Goal: Browse casually: Explore the website without a specific task or goal

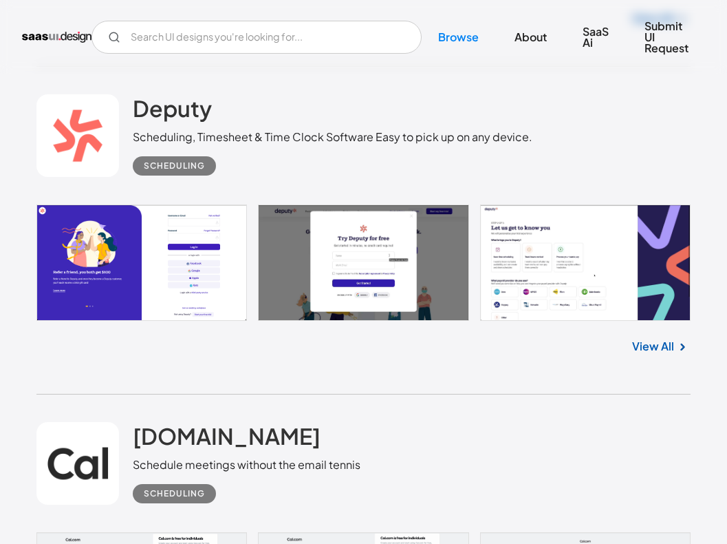
scroll to position [12539, 0]
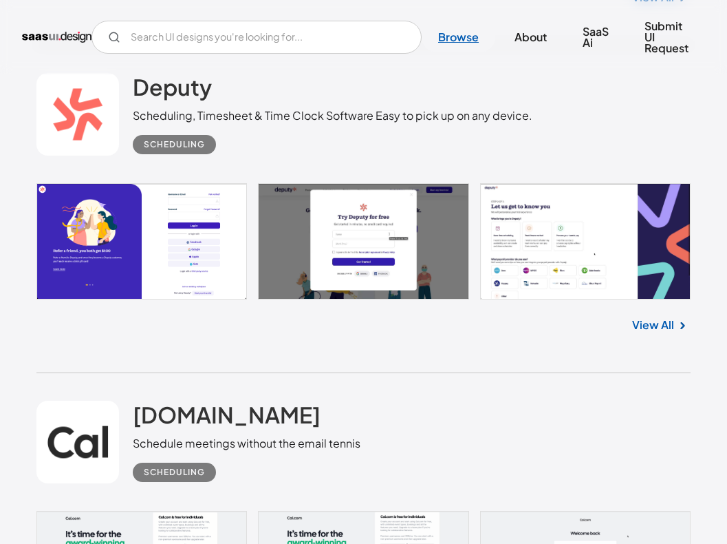
click at [456, 36] on link "Browse" at bounding box center [459, 37] width 74 height 30
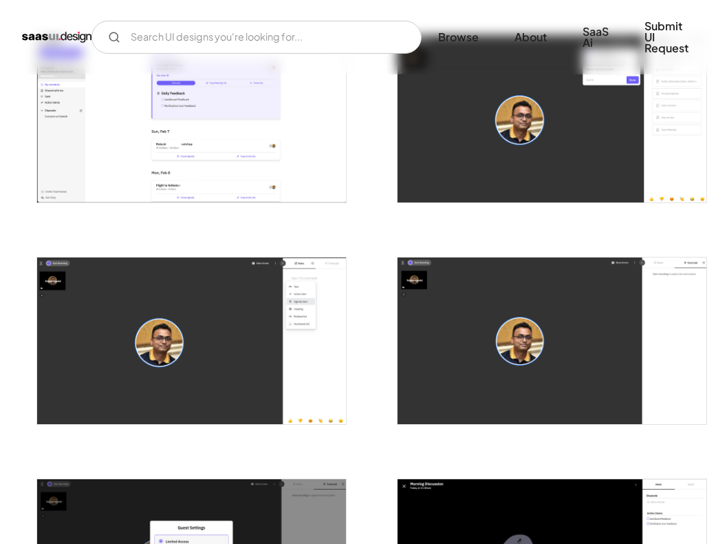
scroll to position [548, 0]
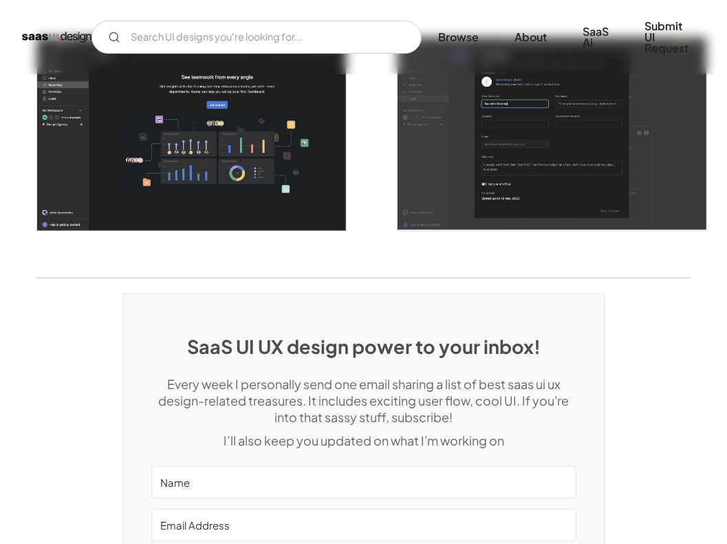
scroll to position [3086, 0]
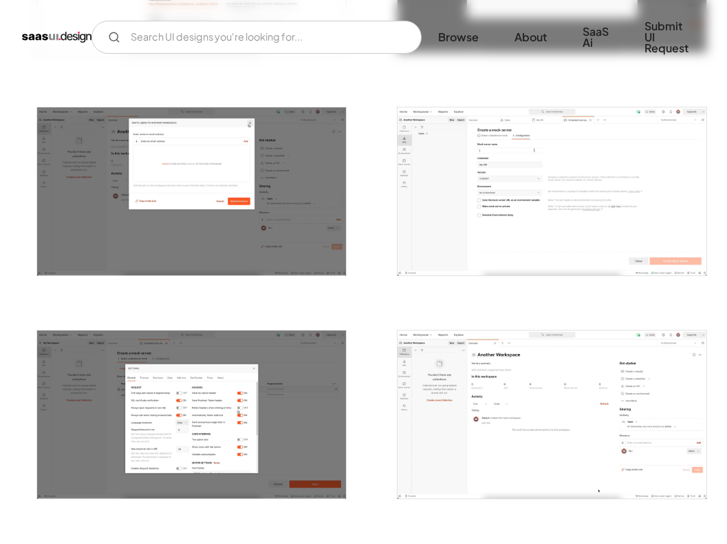
scroll to position [1594, 0]
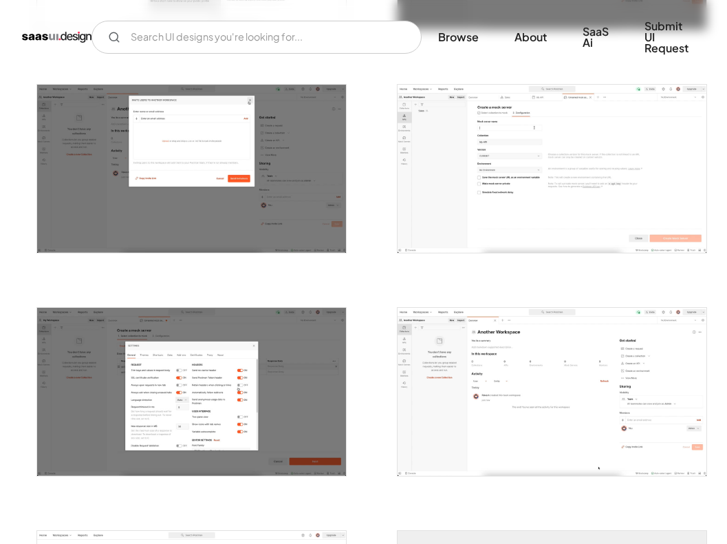
click at [209, 175] on img "open lightbox" at bounding box center [192, 169] width 310 height 168
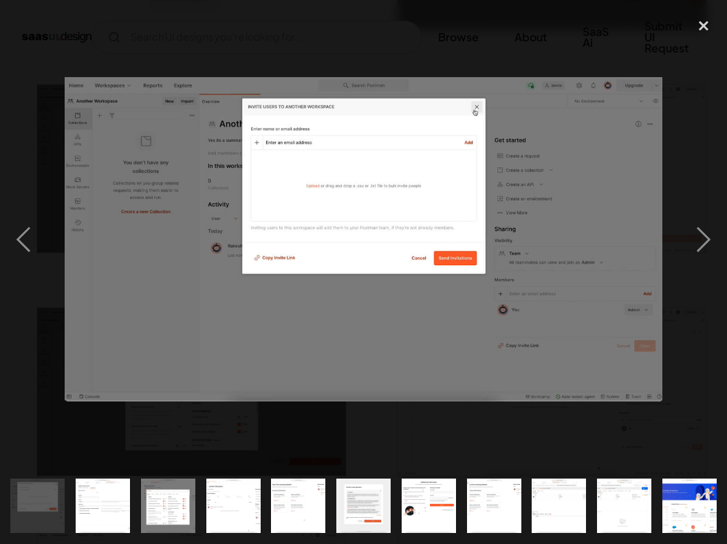
scroll to position [0, 788]
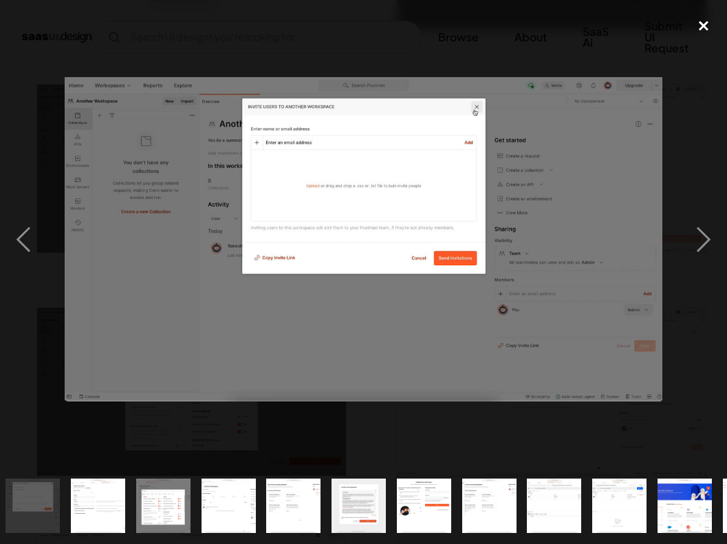
click at [706, 21] on div "close lightbox" at bounding box center [704, 26] width 47 height 30
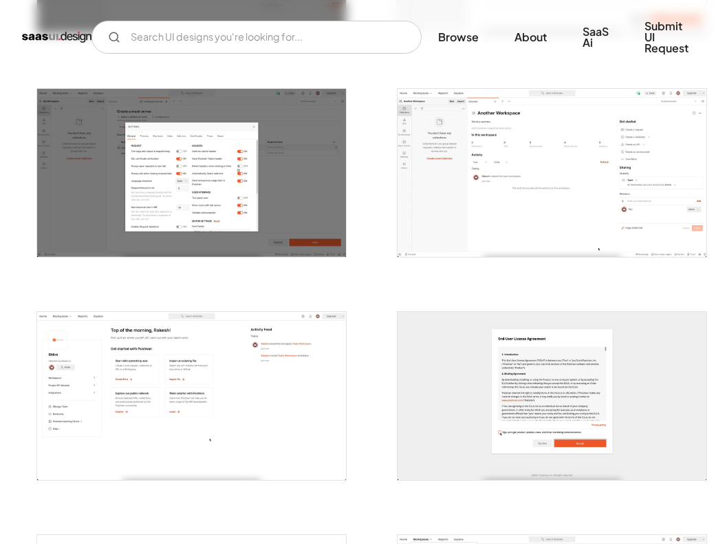
scroll to position [1808, 0]
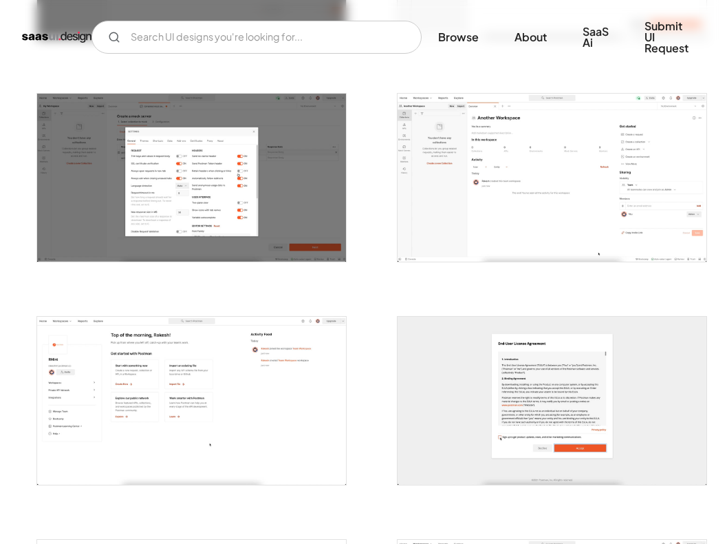
click at [548, 171] on img "open lightbox" at bounding box center [553, 178] width 310 height 168
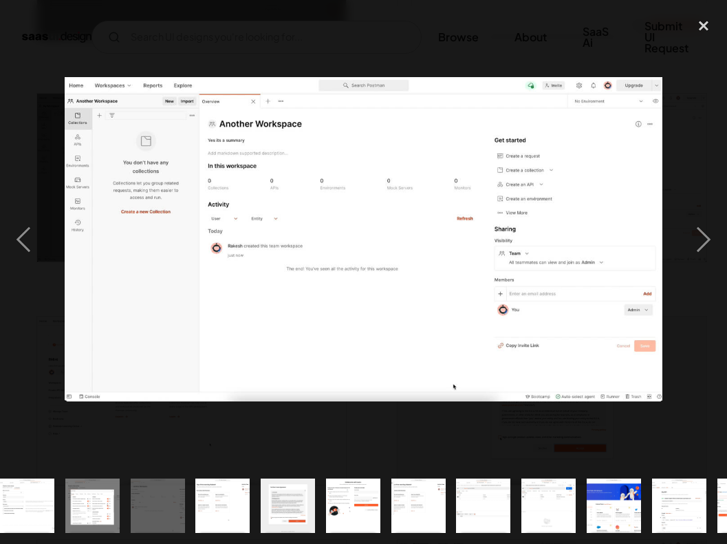
scroll to position [0, 914]
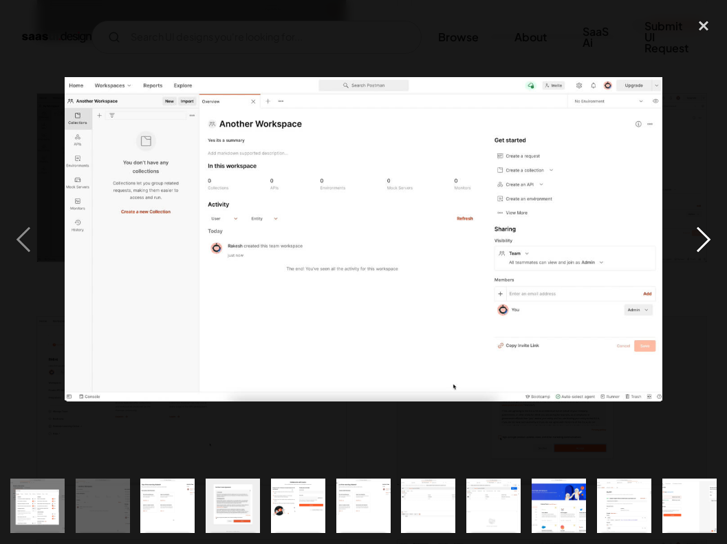
click at [704, 99] on div "next image" at bounding box center [704, 239] width 47 height 457
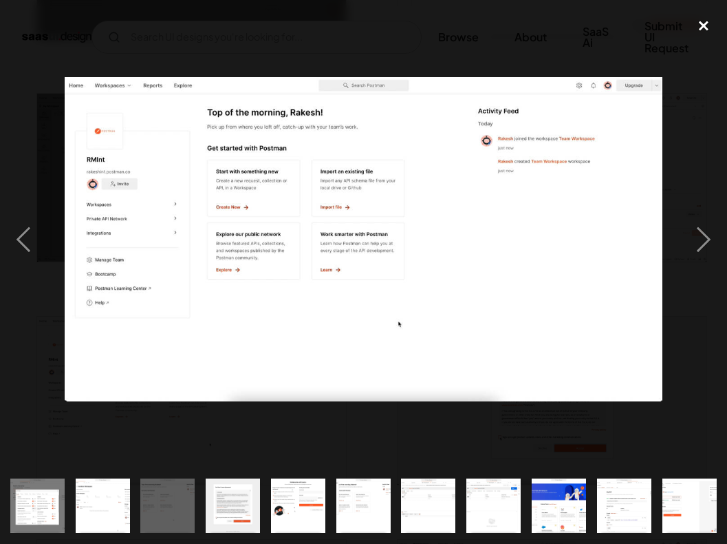
click at [705, 26] on div "close lightbox" at bounding box center [704, 26] width 47 height 30
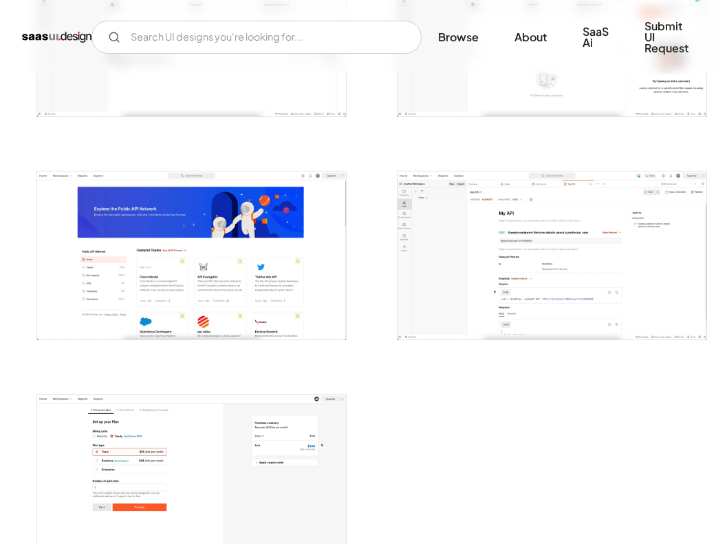
scroll to position [2619, 0]
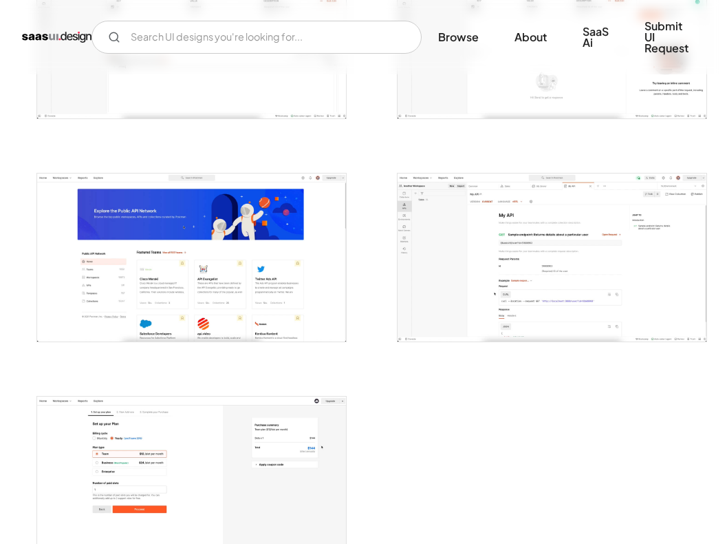
click at [253, 272] on img "open lightbox" at bounding box center [192, 257] width 310 height 168
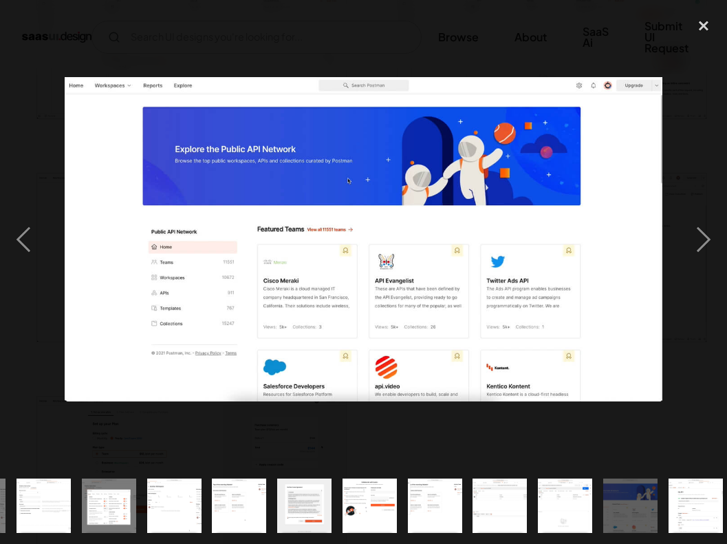
scroll to position [0, 914]
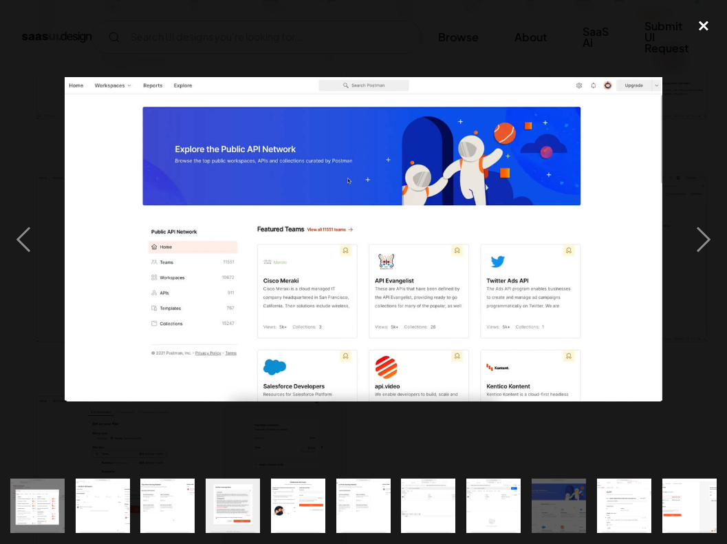
click at [701, 25] on div "close lightbox" at bounding box center [704, 26] width 47 height 30
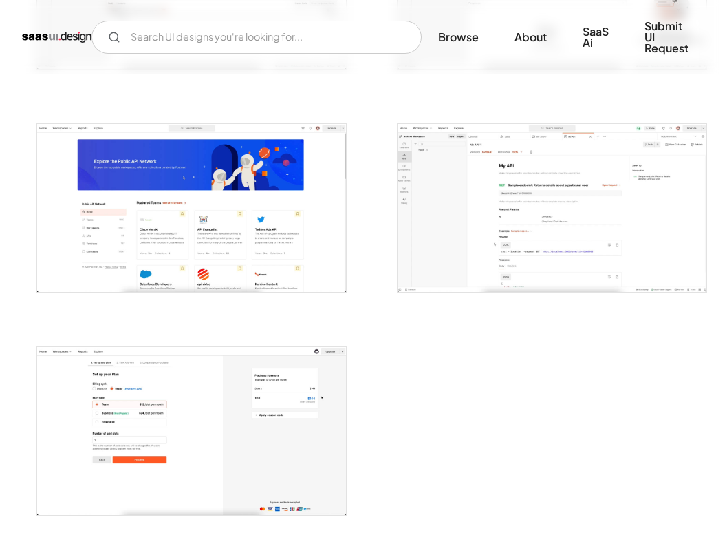
scroll to position [2661, 0]
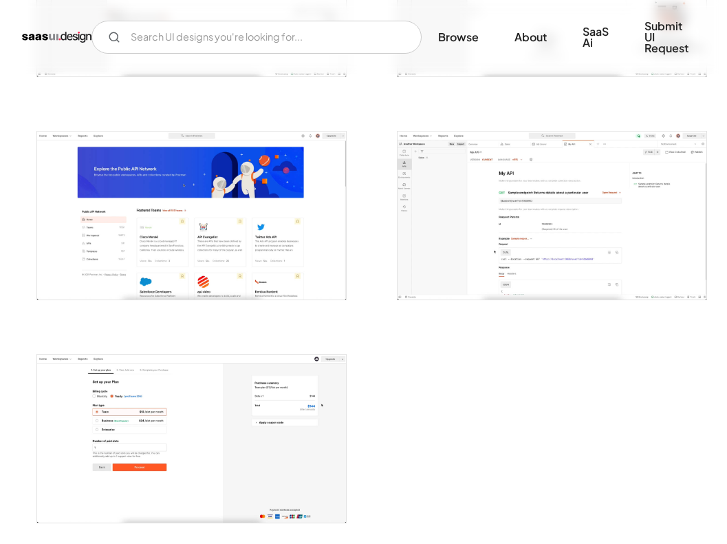
click at [498, 249] on img "open lightbox" at bounding box center [553, 215] width 310 height 168
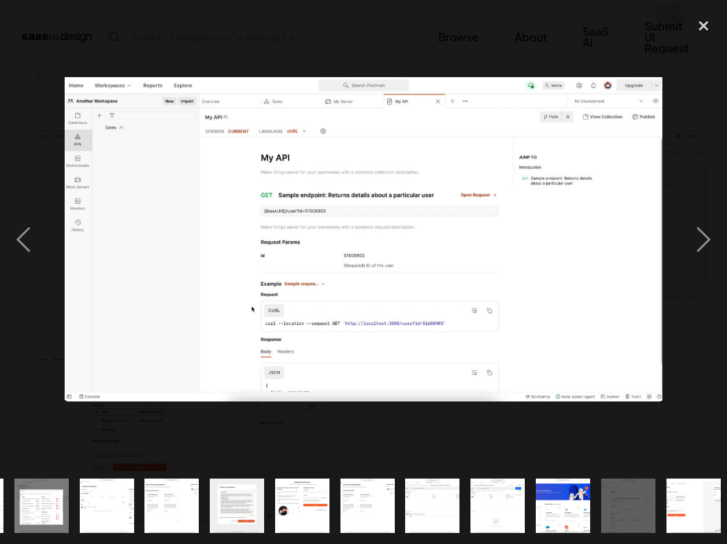
scroll to position [0, 914]
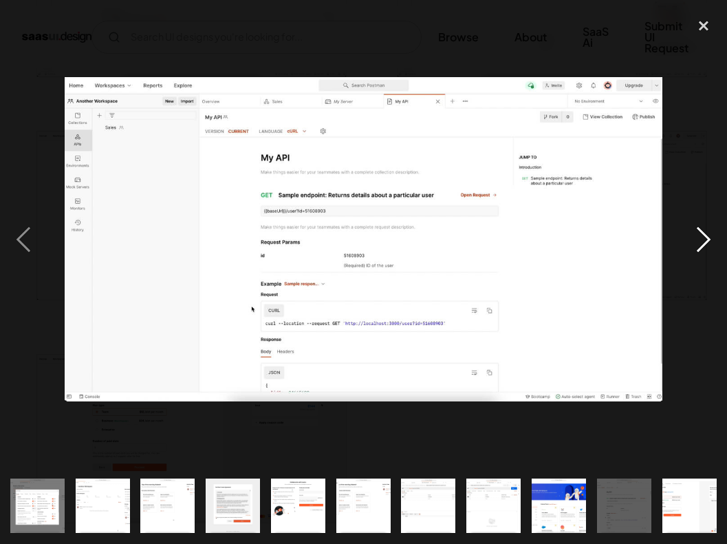
click at [701, 126] on div "next image" at bounding box center [704, 239] width 47 height 457
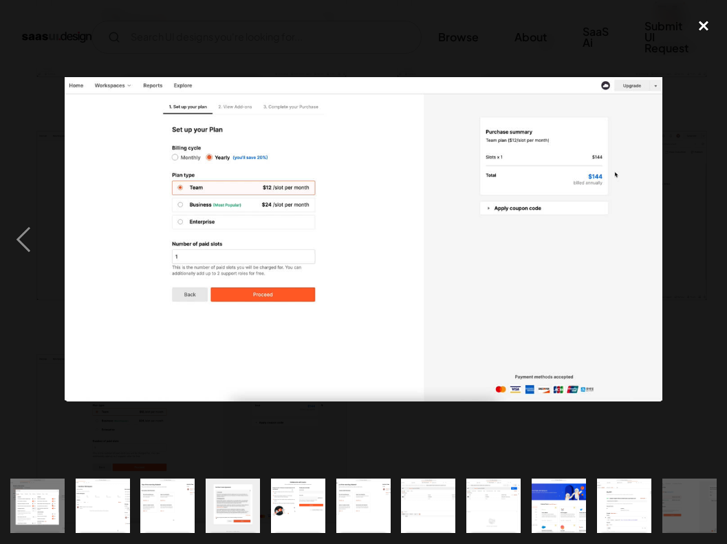
click at [701, 26] on div "close lightbox" at bounding box center [704, 26] width 47 height 30
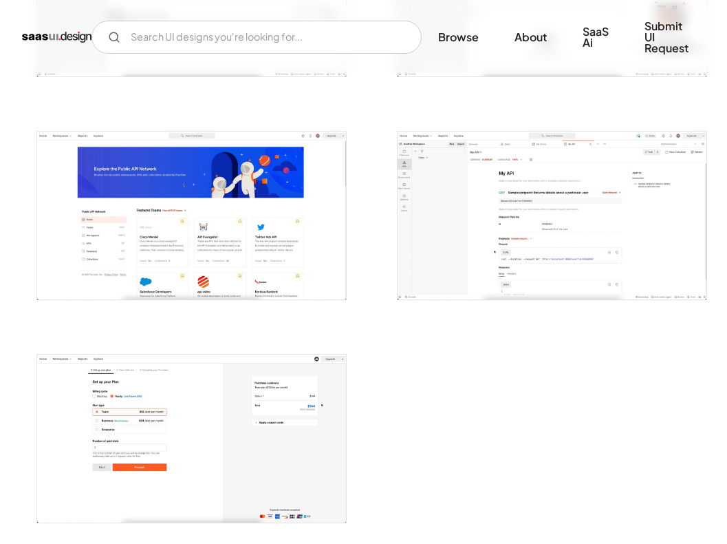
scroll to position [0, 0]
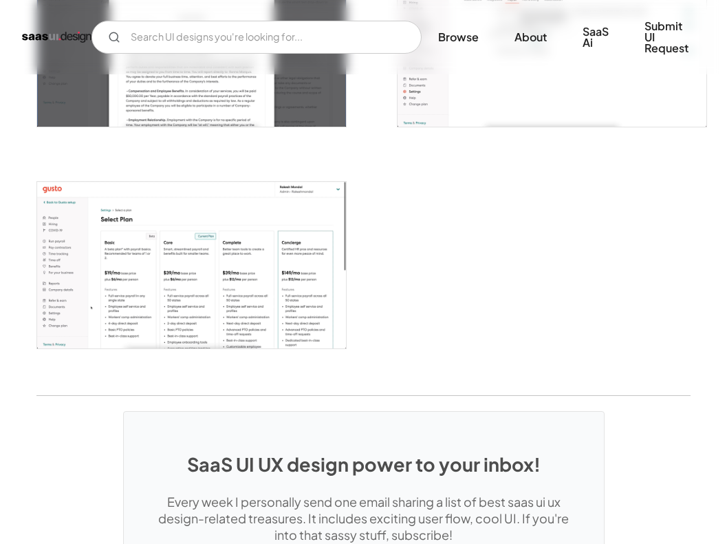
scroll to position [2819, 0]
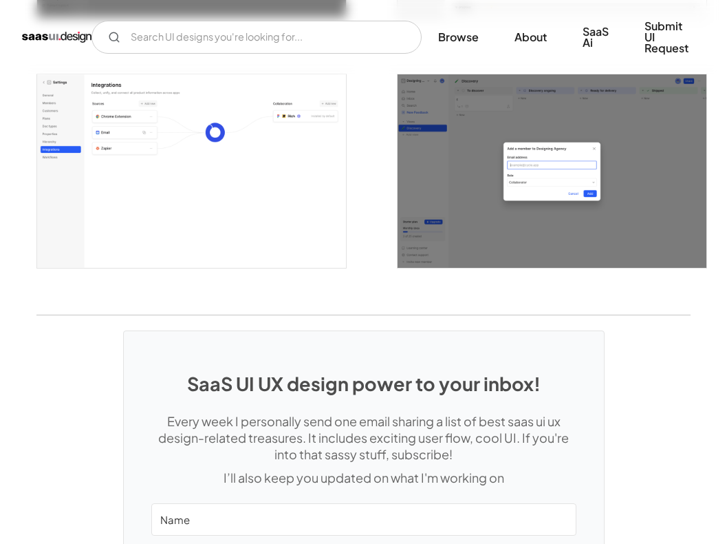
scroll to position [2998, 0]
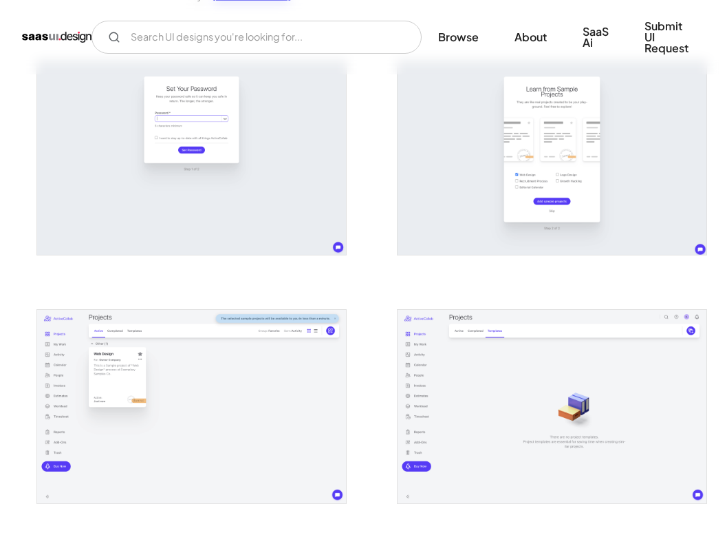
scroll to position [300, 0]
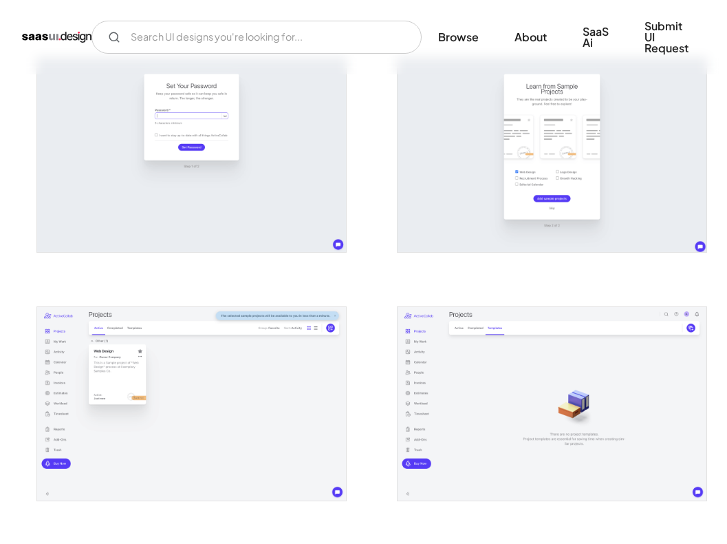
click at [509, 173] on img "open lightbox" at bounding box center [553, 154] width 310 height 193
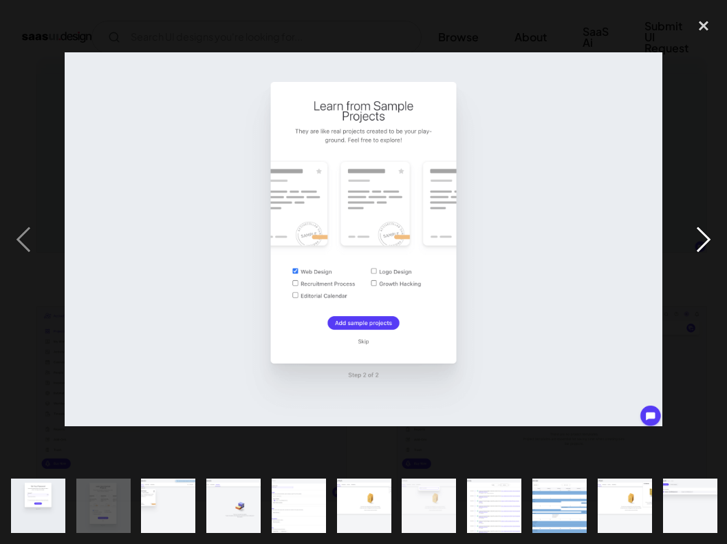
click at [714, 134] on div "next image" at bounding box center [704, 239] width 47 height 457
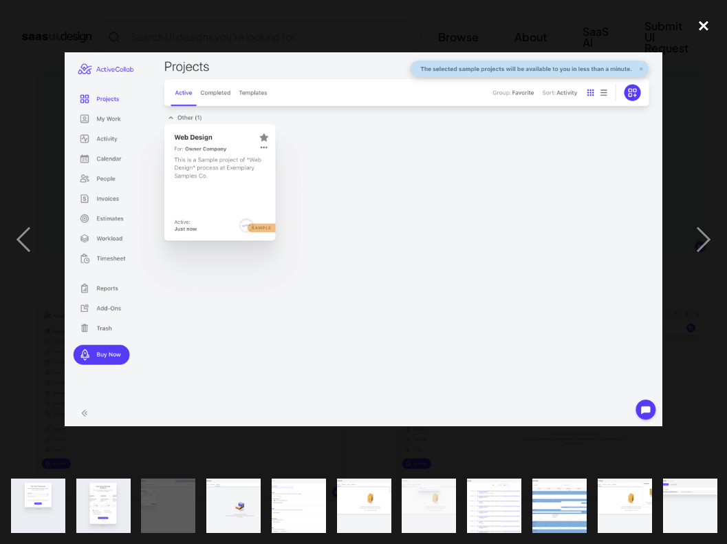
click at [704, 29] on div "close lightbox" at bounding box center [704, 26] width 47 height 30
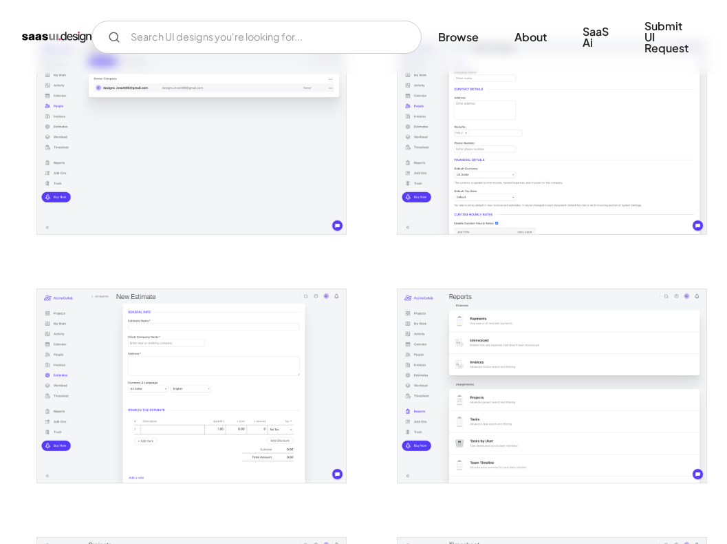
scroll to position [1553, 0]
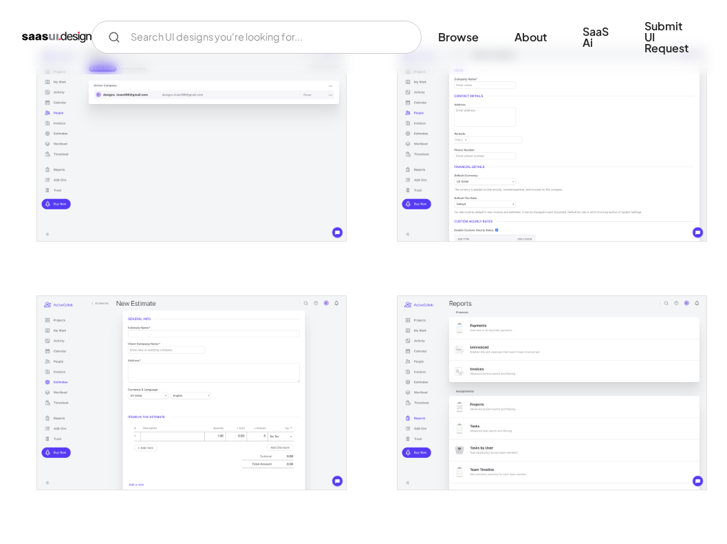
click at [582, 147] on img "open lightbox" at bounding box center [553, 143] width 310 height 193
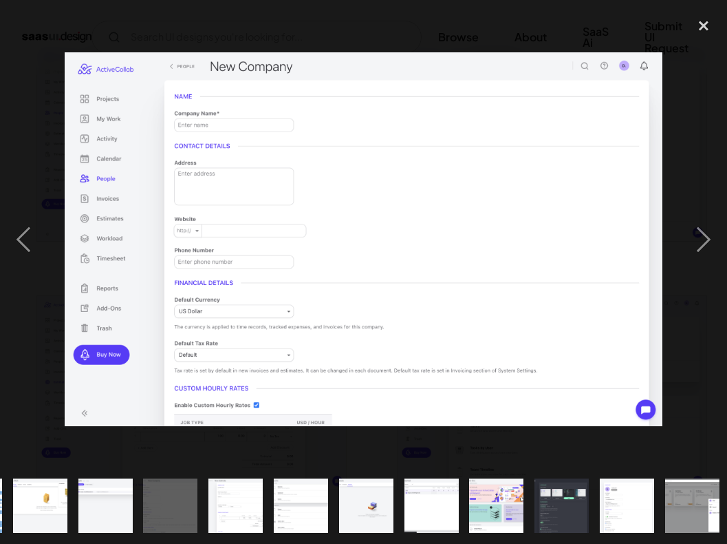
scroll to position [0, 588]
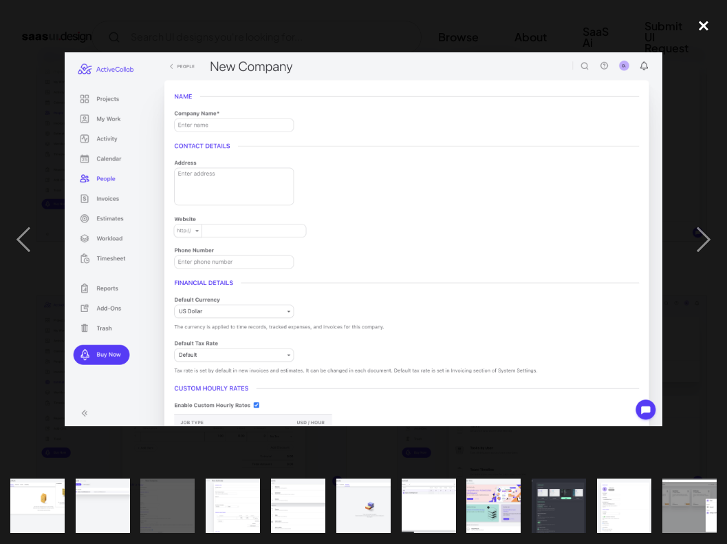
click at [703, 28] on div "close lightbox" at bounding box center [704, 26] width 47 height 30
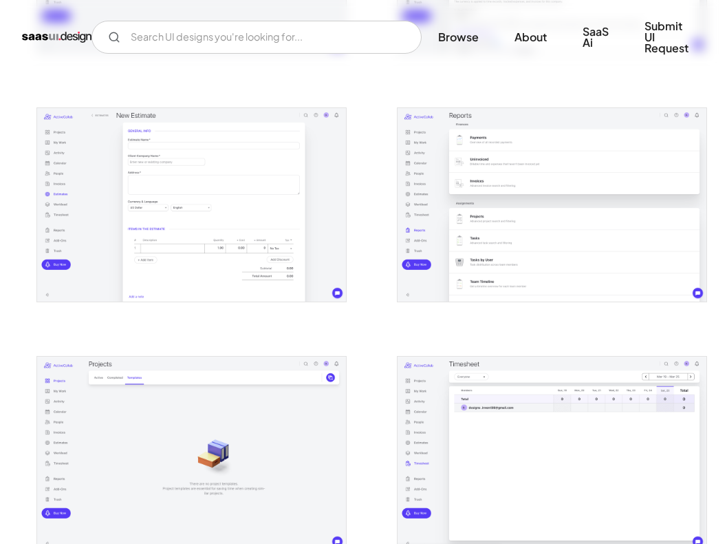
scroll to position [1711, 0]
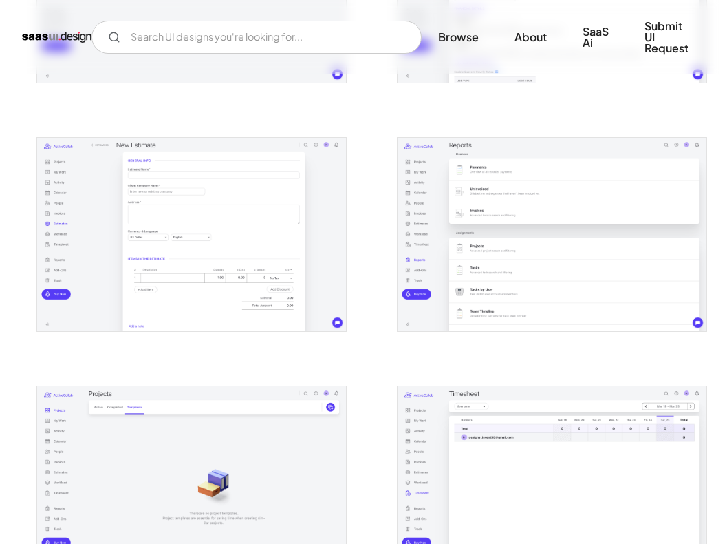
click at [497, 241] on img "open lightbox" at bounding box center [553, 234] width 310 height 193
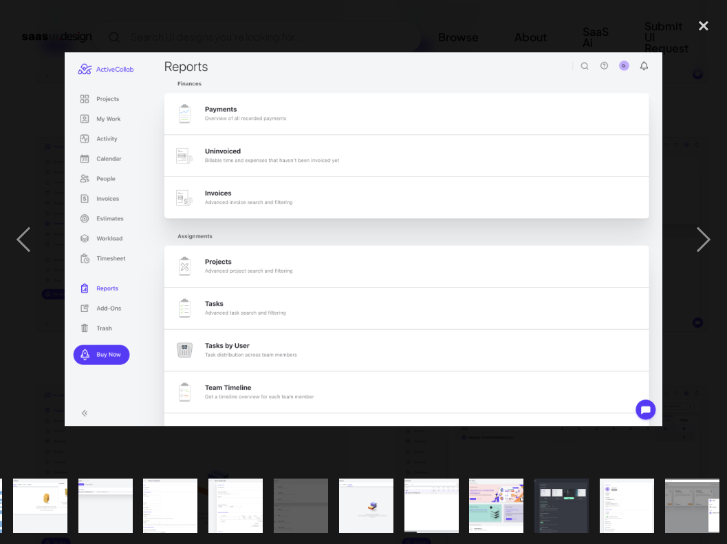
scroll to position [0, 588]
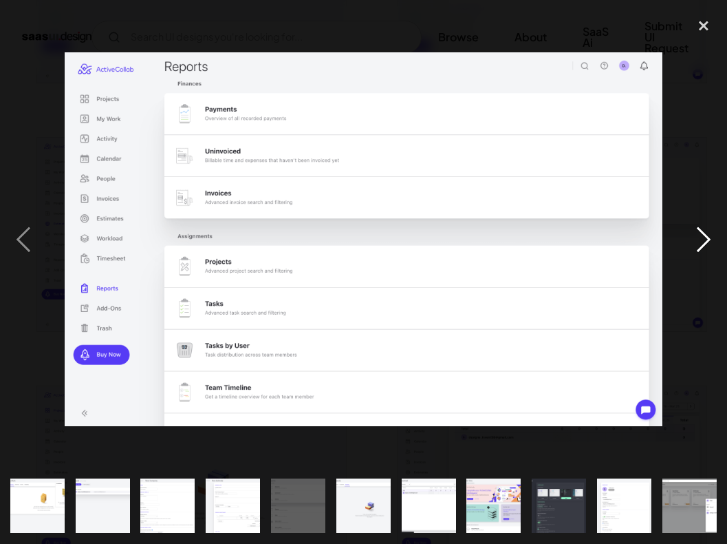
click at [690, 87] on div "next image" at bounding box center [704, 239] width 47 height 457
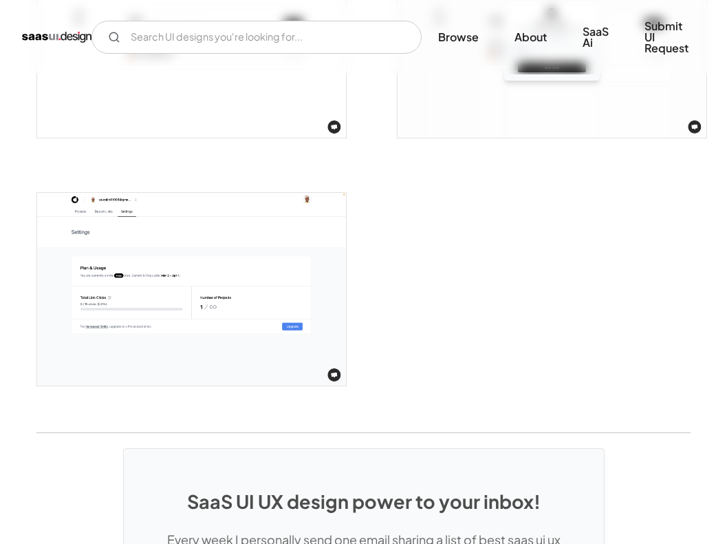
scroll to position [2400, 0]
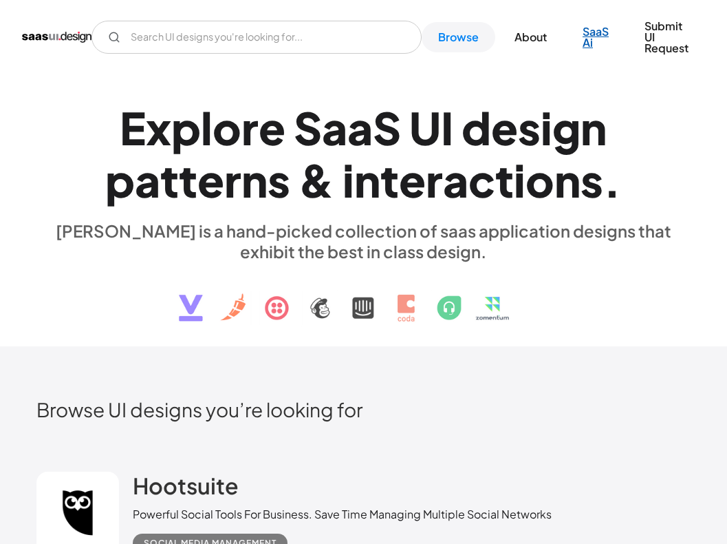
click at [591, 33] on link "SaaS Ai" at bounding box center [595, 37] width 59 height 41
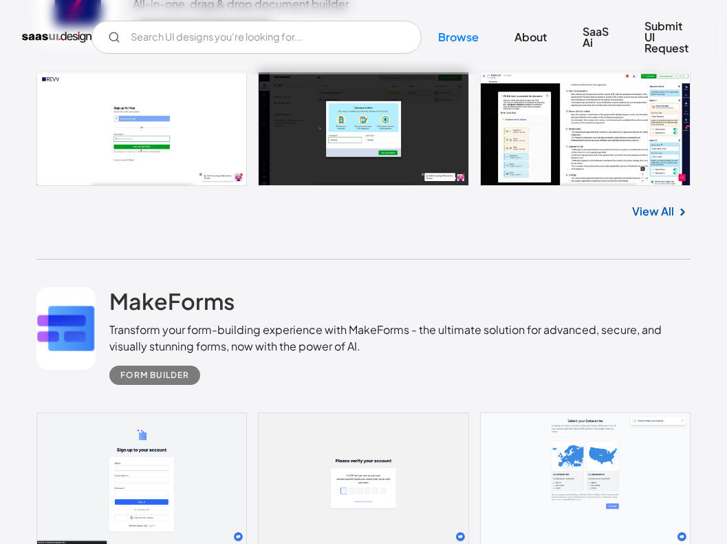
scroll to position [26935, 0]
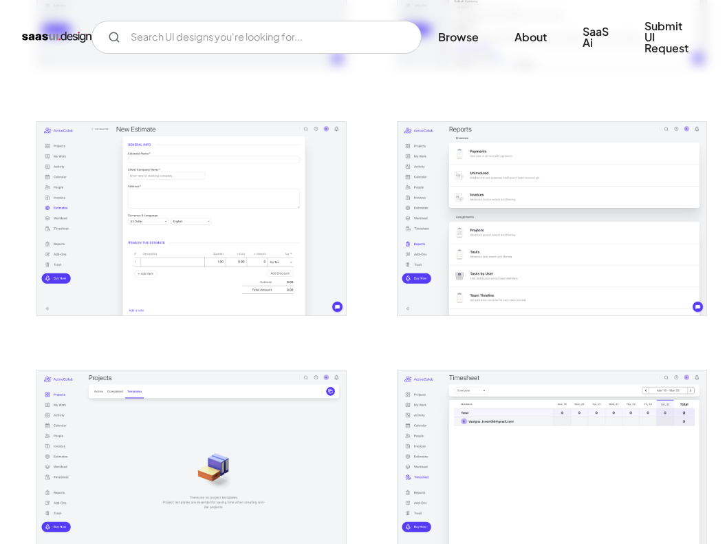
scroll to position [1722, 0]
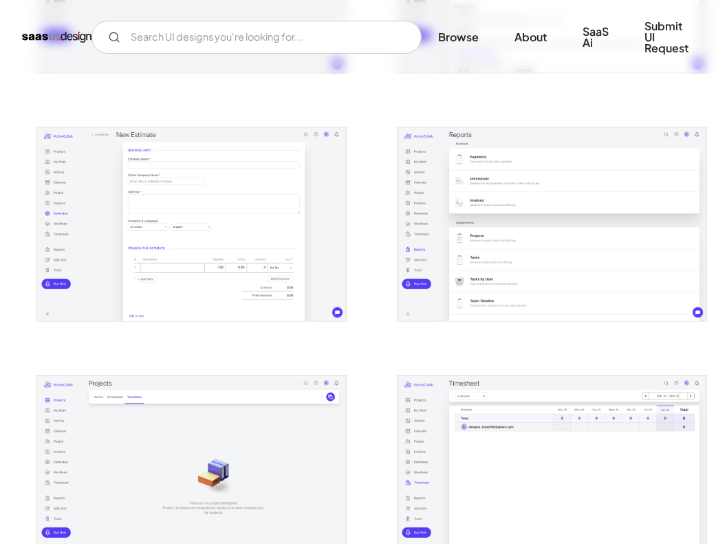
click at [214, 258] on img "open lightbox" at bounding box center [192, 223] width 310 height 193
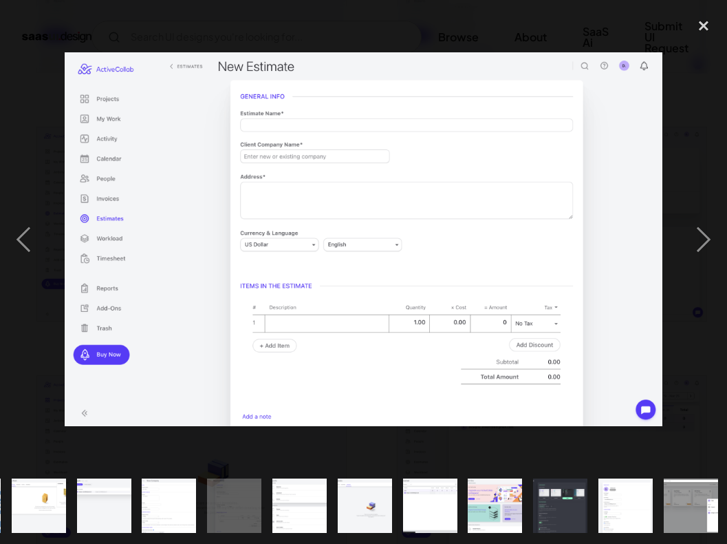
scroll to position [0, 588]
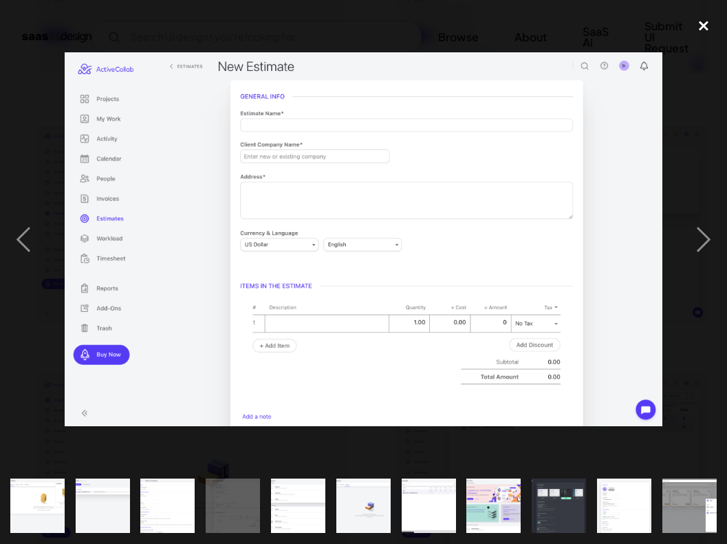
click at [705, 25] on div "close lightbox" at bounding box center [704, 26] width 47 height 30
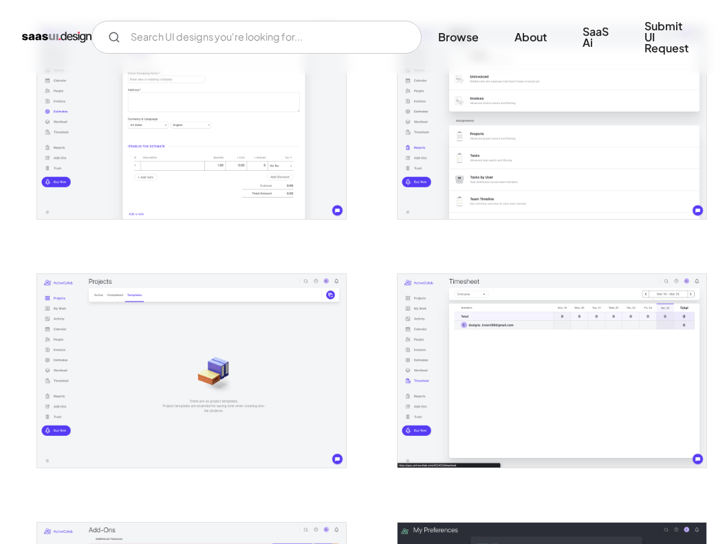
scroll to position [1774, 0]
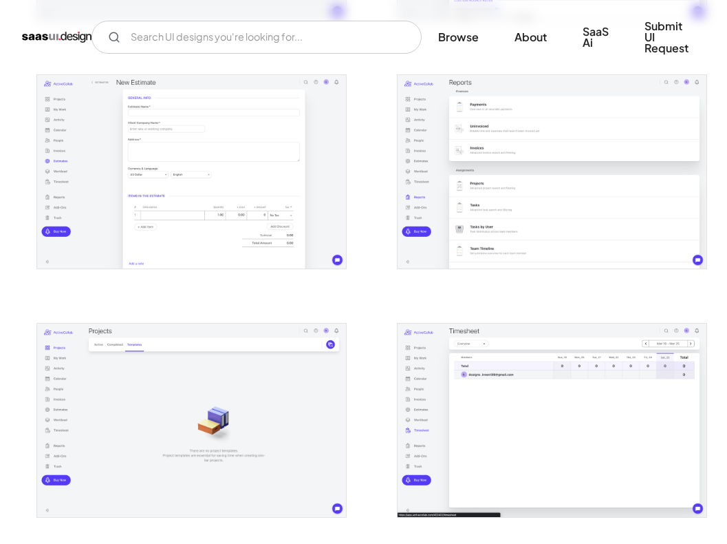
click at [564, 164] on img "open lightbox" at bounding box center [553, 171] width 310 height 193
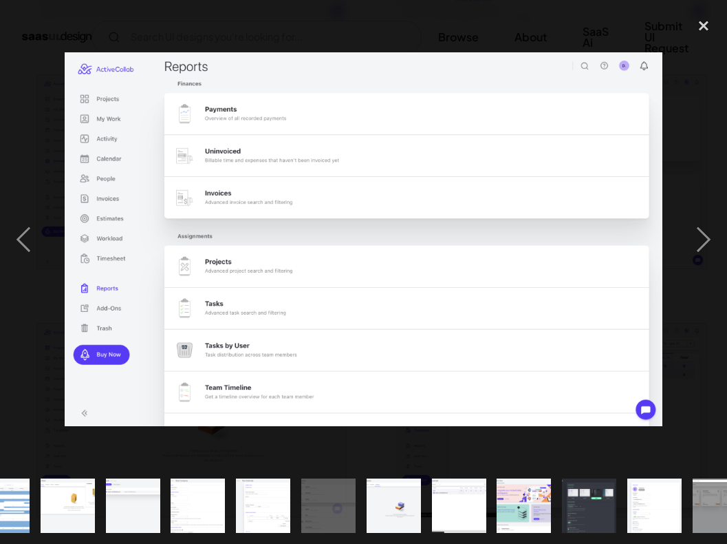
scroll to position [0, 588]
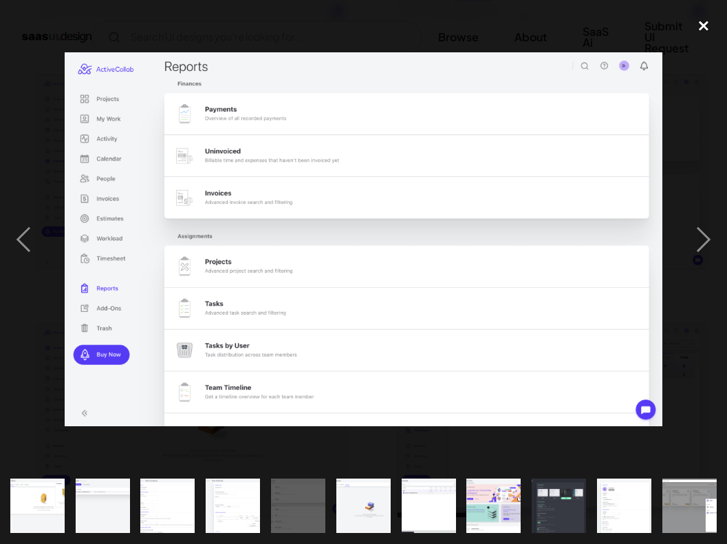
click at [703, 25] on div "close lightbox" at bounding box center [704, 26] width 47 height 30
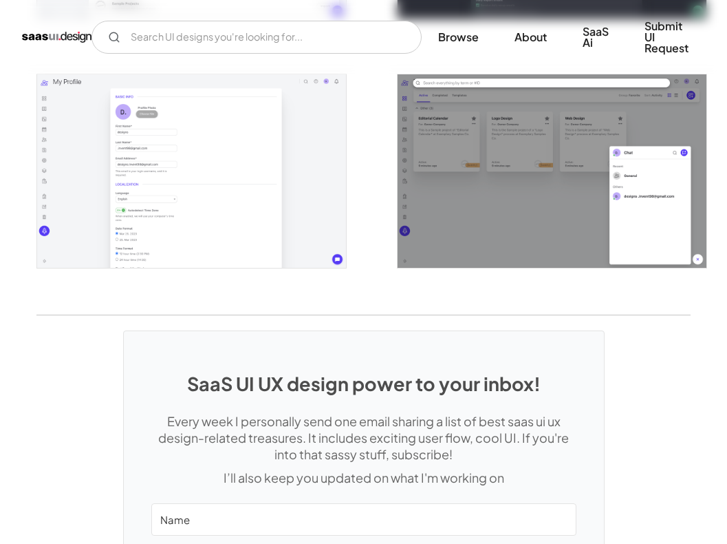
scroll to position [2740, 0]
